Goal: Navigation & Orientation: Find specific page/section

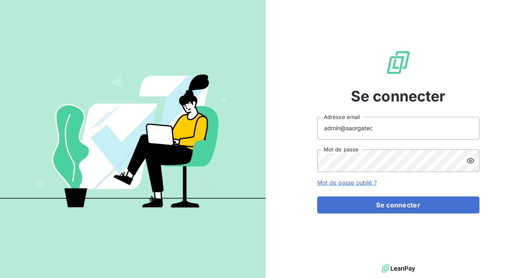
click at [397, 127] on input "admin@saorgatec" at bounding box center [398, 128] width 162 height 23
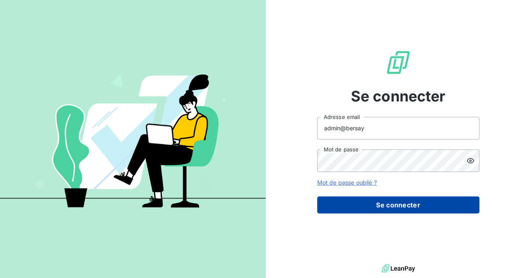
type input "admin@bersay"
click at [380, 207] on button "Se connecter" at bounding box center [398, 204] width 162 height 17
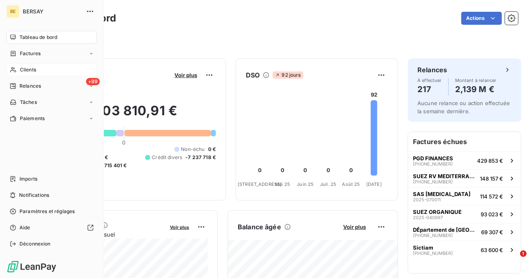
click at [30, 65] on div "Clients" at bounding box center [51, 69] width 91 height 13
click at [34, 53] on span "Factures" at bounding box center [30, 53] width 21 height 7
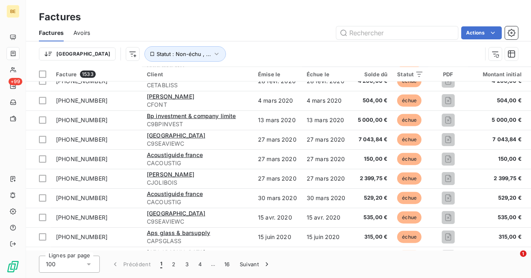
scroll to position [1783, 0]
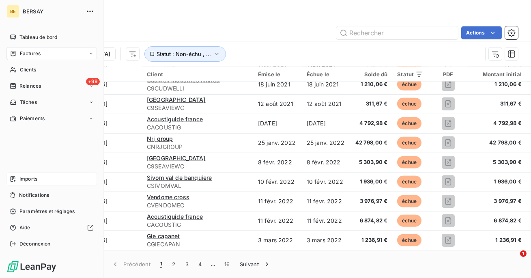
click at [28, 181] on span "Imports" at bounding box center [28, 178] width 18 height 7
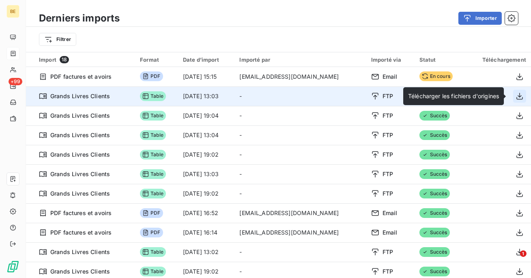
click at [516, 97] on icon "button" at bounding box center [520, 96] width 8 height 8
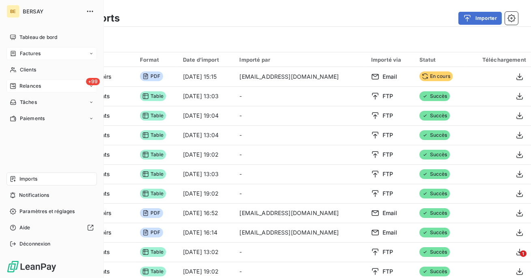
click at [35, 84] on span "Relances" at bounding box center [30, 85] width 22 height 7
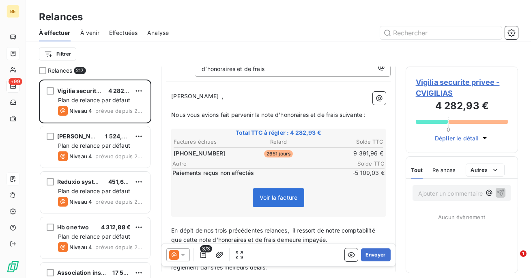
scroll to position [89, 0]
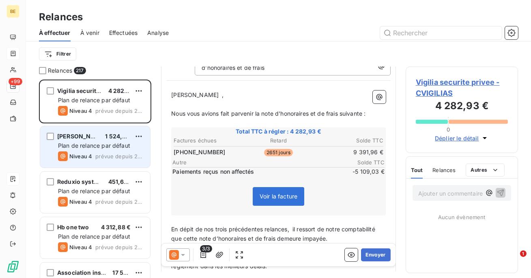
click at [103, 139] on div "[PERSON_NAME] 1 524,34 €" at bounding box center [101, 136] width 86 height 7
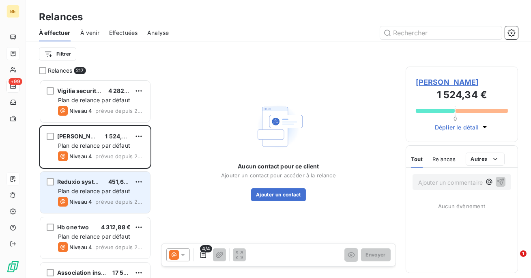
click at [99, 187] on div "Plan de relance par défaut" at bounding box center [101, 191] width 86 height 8
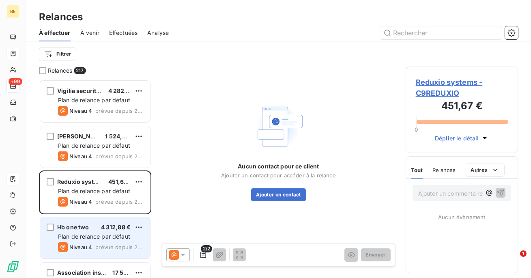
click at [92, 246] on span "Niveau 4" at bounding box center [80, 247] width 23 height 6
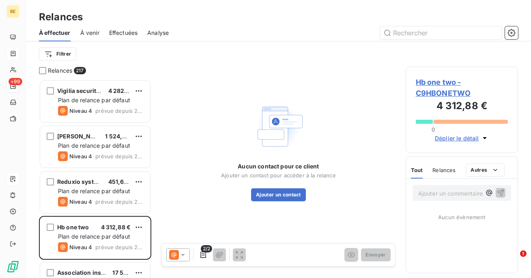
click at [95, 123] on div "Vigilia securite privee 4 282,93 € Plan de relance par défaut Niveau 4 prévue d…" at bounding box center [95, 102] width 112 height 45
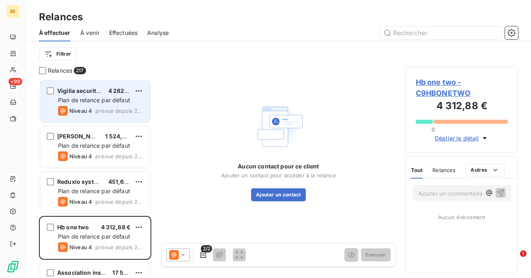
click at [101, 110] on span "prévue depuis 2576 jours" at bounding box center [119, 111] width 48 height 6
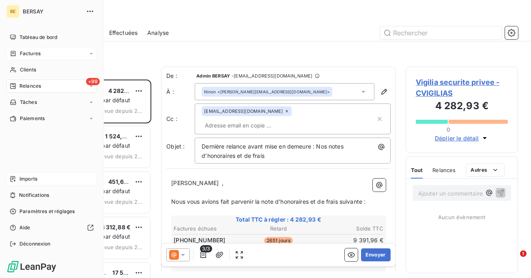
click at [27, 177] on span "Imports" at bounding box center [28, 178] width 18 height 7
